Goal: Information Seeking & Learning: Learn about a topic

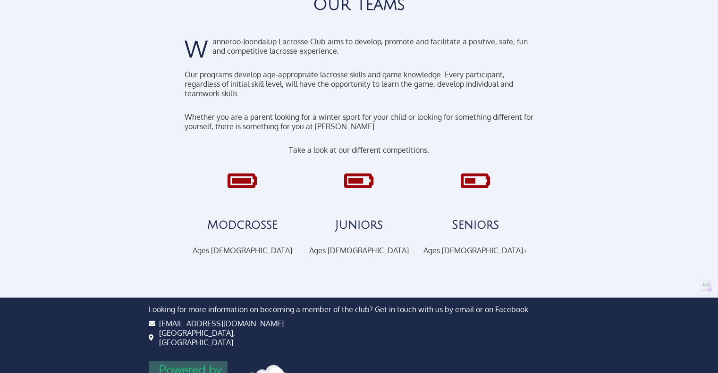
scroll to position [115, 0]
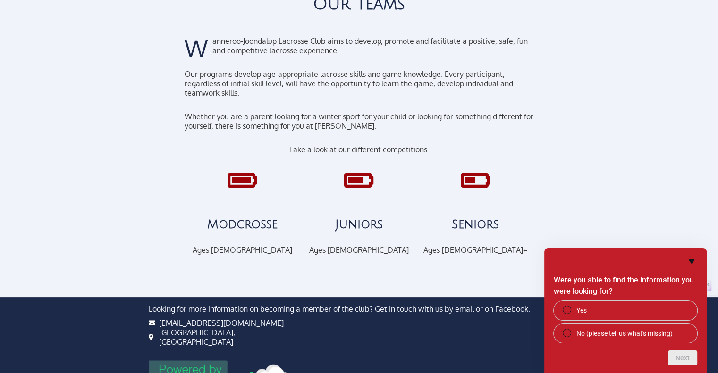
click at [355, 228] on link "Juniors" at bounding box center [359, 224] width 48 height 13
click at [357, 228] on link "Juniors" at bounding box center [359, 224] width 48 height 13
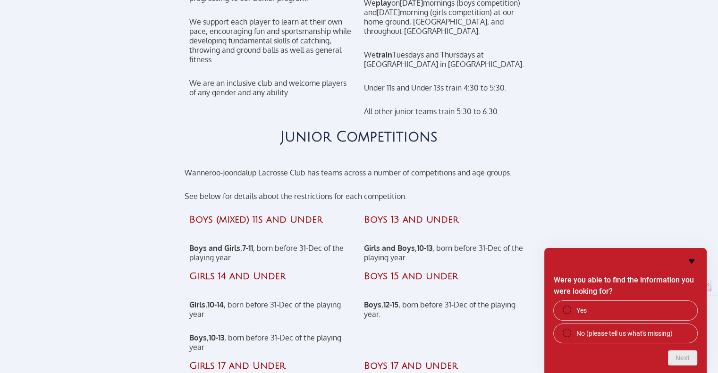
scroll to position [394, 0]
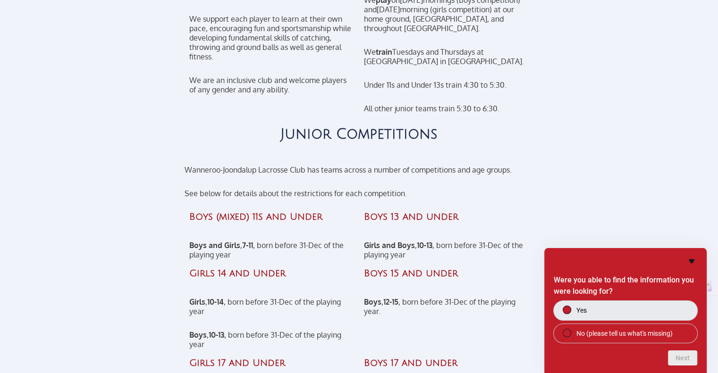
click at [570, 311] on span at bounding box center [566, 310] width 8 height 8
click at [693, 360] on button "Next" at bounding box center [682, 358] width 29 height 15
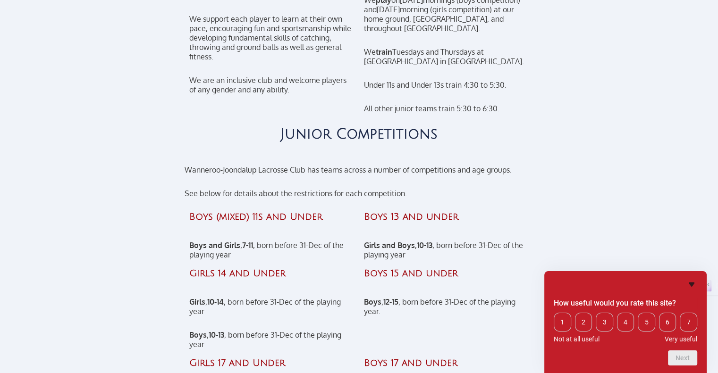
click at [689, 288] on icon "Hide survey" at bounding box center [691, 284] width 11 height 11
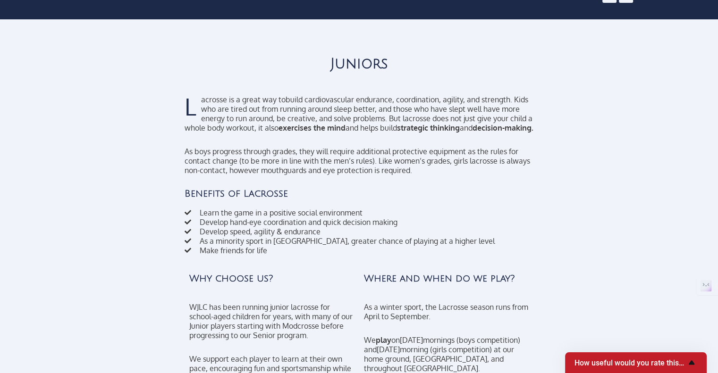
scroll to position [0, 0]
